Goal: Task Accomplishment & Management: Manage account settings

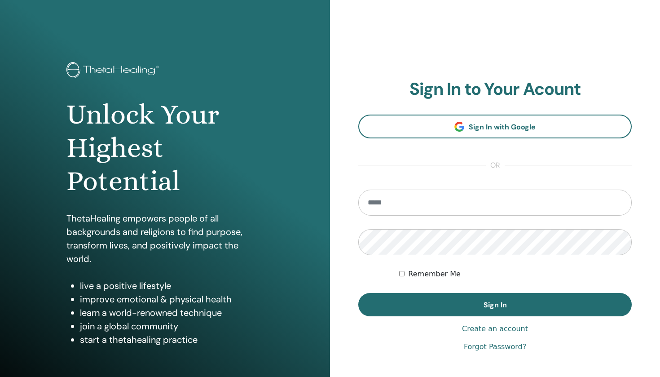
type input "**********"
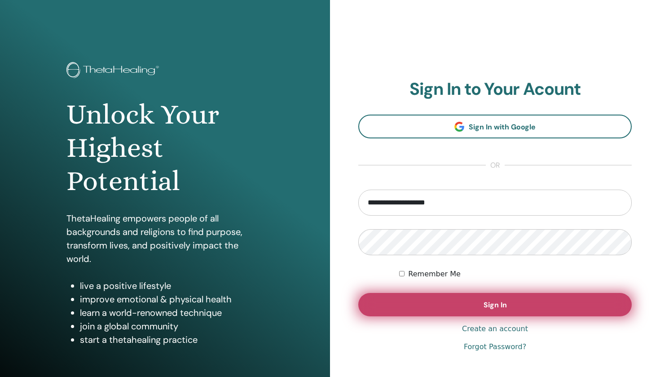
click at [430, 303] on button "Sign In" at bounding box center [496, 304] width 274 height 23
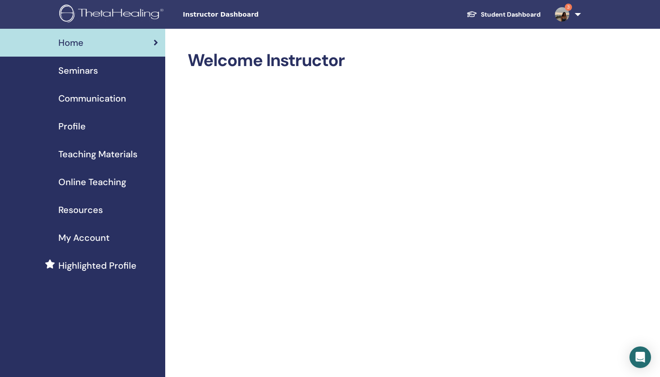
click at [576, 12] on link "3" at bounding box center [566, 14] width 37 height 29
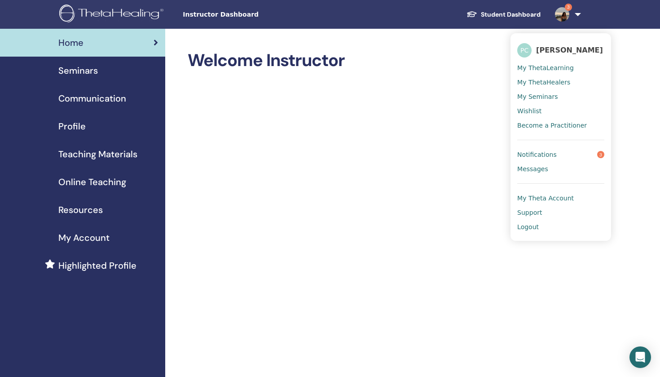
click at [554, 155] on span "Notifications" at bounding box center [538, 155] width 40 height 8
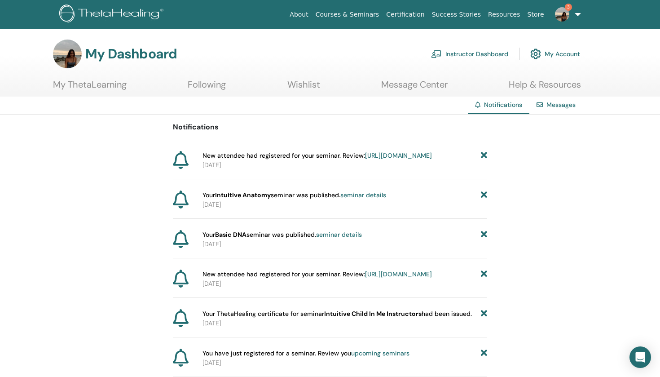
click at [365, 160] on link "https://member.thetahealing.com/instructor/seminar/375143/attendees" at bounding box center [398, 155] width 67 height 8
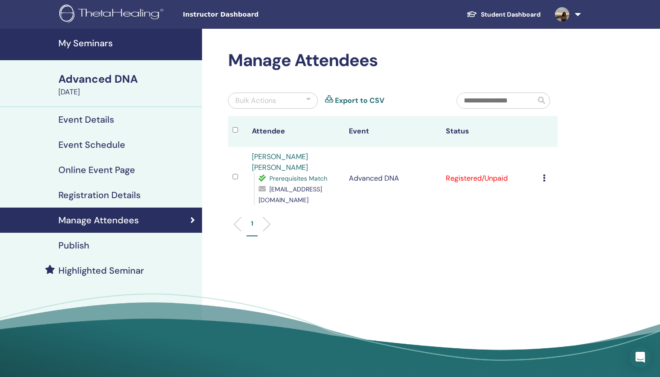
click at [544, 174] on icon at bounding box center [544, 177] width 3 height 7
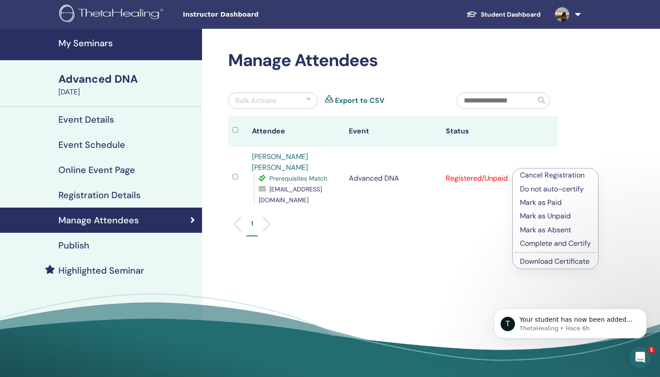
click at [550, 244] on p "Complete and Certify" at bounding box center [555, 243] width 71 height 11
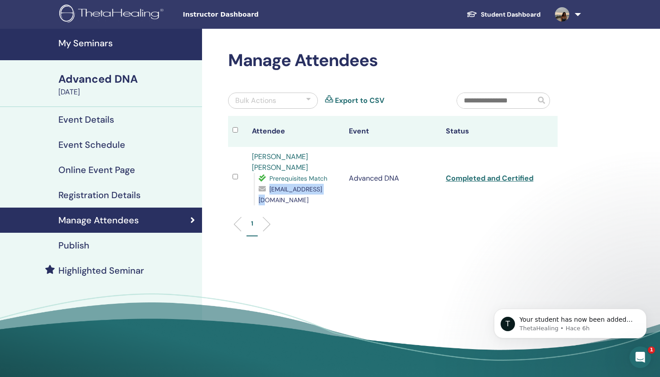
drag, startPoint x: 323, startPoint y: 179, endPoint x: 266, endPoint y: 178, distance: 57.5
click at [266, 184] on div "lizlm13@gmail.com" at bounding box center [299, 195] width 81 height 22
copy div "lizlm13@gmail.com"
click at [474, 173] on link "Completed and Certified" at bounding box center [490, 177] width 88 height 9
click at [606, 51] on div "Manage Attendees Bulk Actions Export to CSV Attendee Event Status Elizabeth Lóp…" at bounding box center [422, 206] width 440 height 355
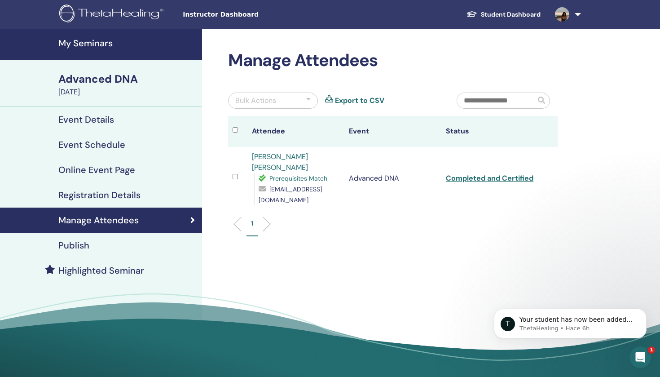
click at [478, 173] on link "Completed and Certified" at bounding box center [490, 177] width 88 height 9
click at [472, 96] on input "text" at bounding box center [496, 100] width 79 height 15
click at [476, 173] on link "Completed and Certified" at bounding box center [490, 177] width 88 height 9
